Goal: Information Seeking & Learning: Learn about a topic

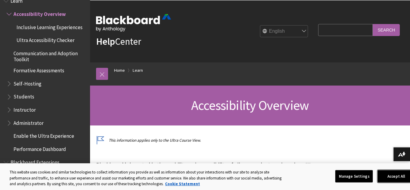
click at [390, 175] on button "Accept All" at bounding box center [397, 176] width 38 height 13
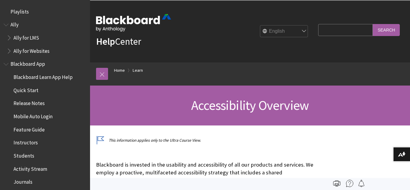
click at [318, 28] on input "Search Query" at bounding box center [345, 30] width 55 height 12
type input "grade"
click at [373, 24] on input "Search" at bounding box center [386, 30] width 27 height 12
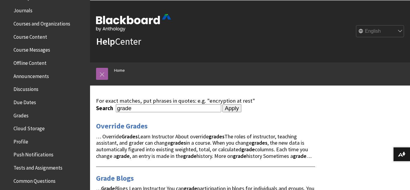
scroll to position [172, 0]
click at [22, 111] on span "Grades" at bounding box center [21, 115] width 15 height 8
click at [23, 116] on span "Grades" at bounding box center [22, 115] width 16 height 8
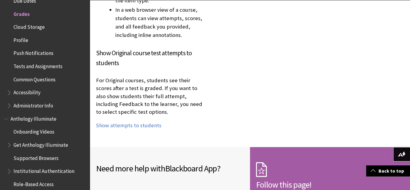
scroll to position [5430, 0]
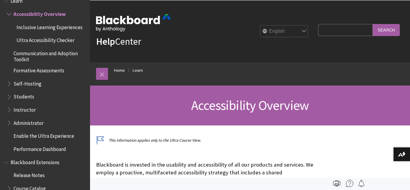
click at [318, 29] on input "Search Query" at bounding box center [345, 30] width 55 height 12
type input "Gpa"
click at [373, 24] on input "Search" at bounding box center [386, 30] width 27 height 12
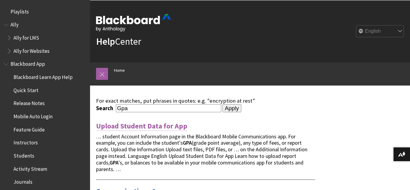
click at [155, 124] on link "Upload Student Data for App" at bounding box center [141, 126] width 91 height 10
